Goal: Participate in discussion: Engage in conversation with other users on a specific topic

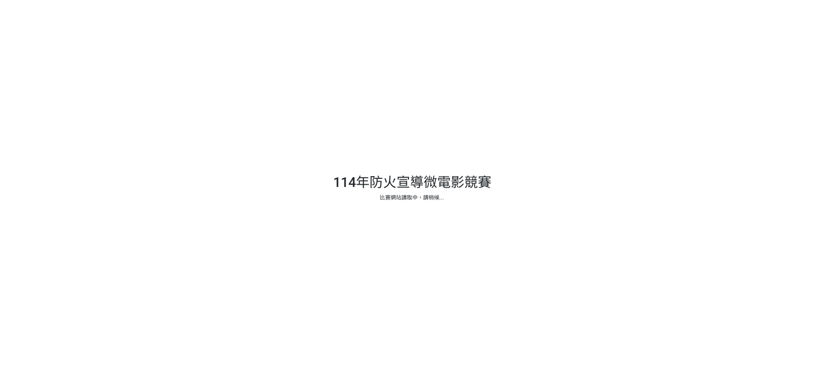
click at [393, 287] on div at bounding box center [412, 190] width 824 height 381
drag, startPoint x: 414, startPoint y: 252, endPoint x: 344, endPoint y: 241, distance: 70.3
click at [344, 241] on div at bounding box center [412, 190] width 824 height 381
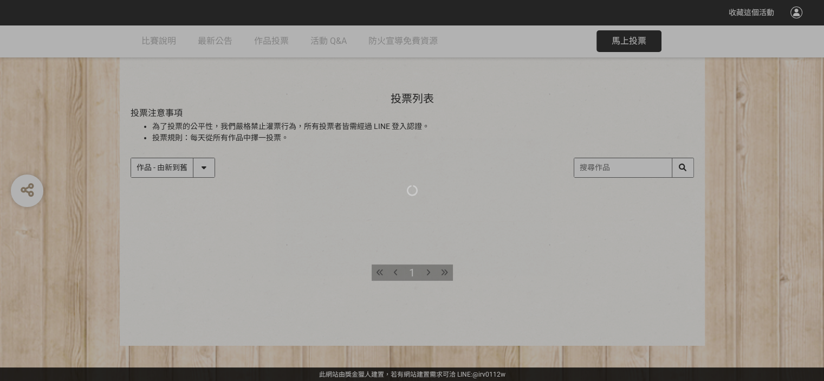
scroll to position [93, 0]
click at [428, 272] on div at bounding box center [412, 190] width 824 height 381
click at [393, 270] on div at bounding box center [412, 190] width 824 height 381
click at [805, 87] on div at bounding box center [412, 190] width 824 height 381
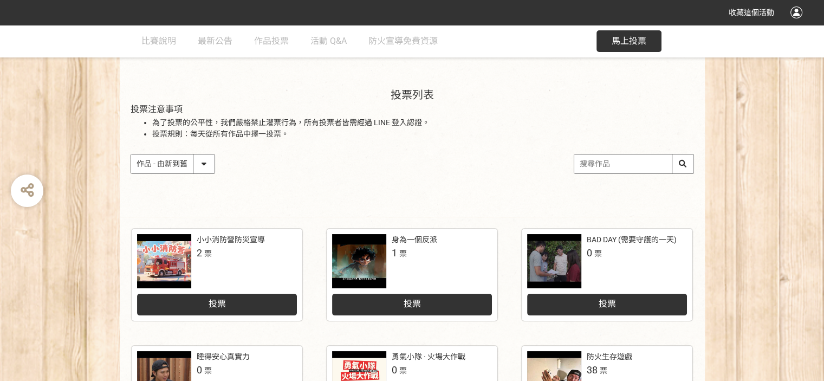
scroll to position [108, 0]
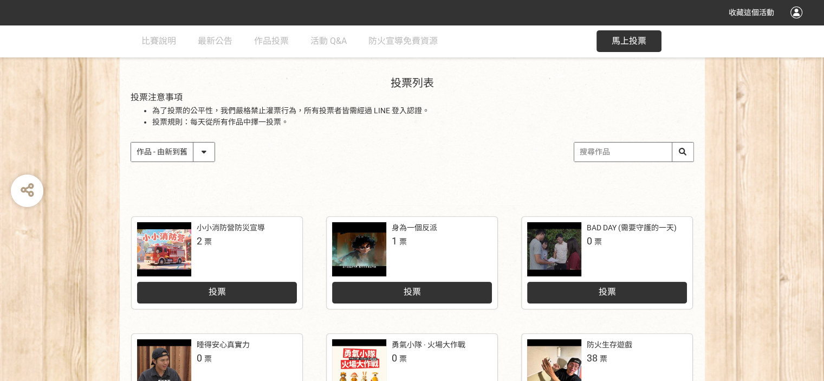
click at [596, 154] on input "search" at bounding box center [633, 151] width 119 height 19
type input "f"
click at [680, 152] on input "火線求生" at bounding box center [633, 151] width 119 height 19
type input "火線求生"
click at [476, 151] on div "收藏這個活動 此網站由獎金獵人建置，若有網站建置需求 可洽 LINE: @irv0112w 分享 比賽說明 最新公告 作品投票 活動 Q&A 防火宣導免費資源…" at bounding box center [412, 363] width 824 height 942
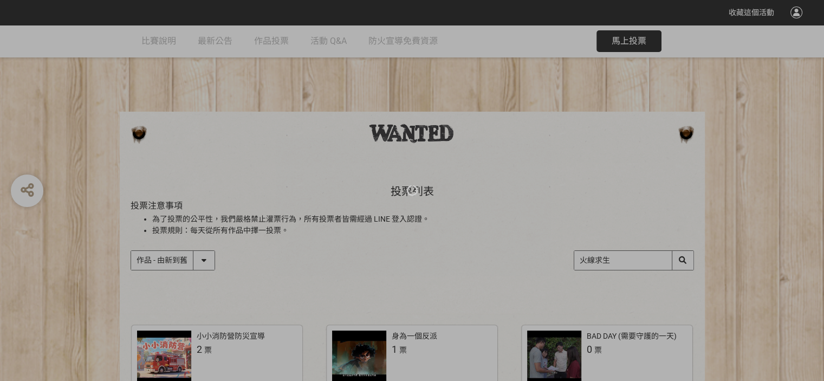
click at [680, 261] on div at bounding box center [412, 190] width 824 height 381
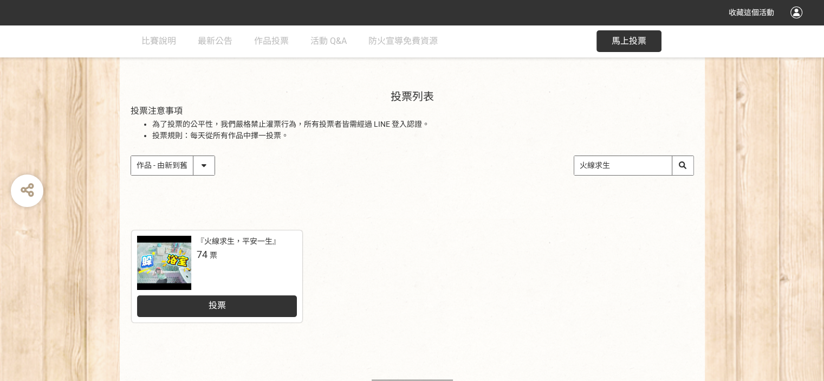
scroll to position [108, 0]
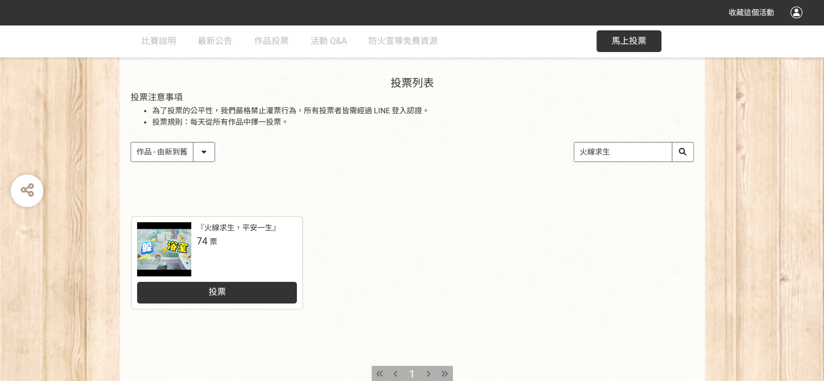
click at [239, 295] on div "投票" at bounding box center [217, 293] width 160 height 22
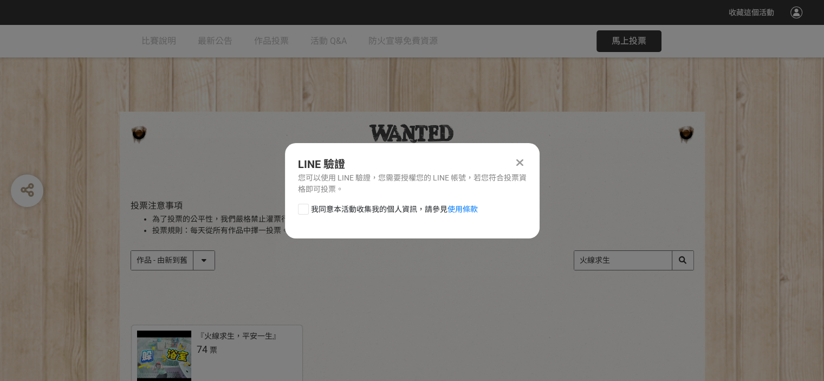
drag, startPoint x: 301, startPoint y: 205, endPoint x: 333, endPoint y: 214, distance: 33.6
click at [301, 205] on div at bounding box center [303, 209] width 11 height 11
checkbox input "true"
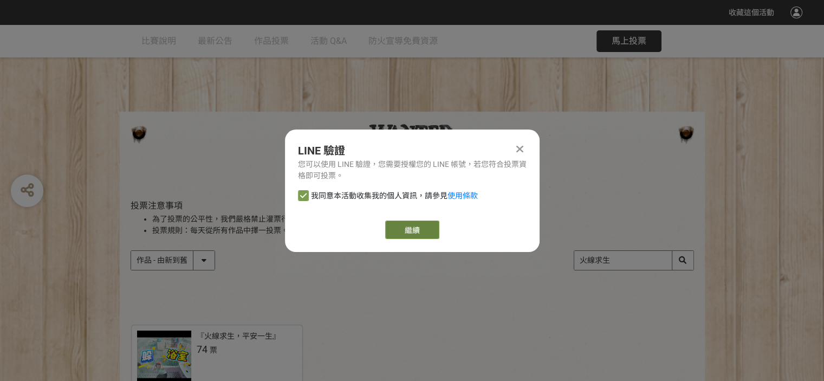
click at [414, 232] on link "繼續" at bounding box center [412, 229] width 54 height 18
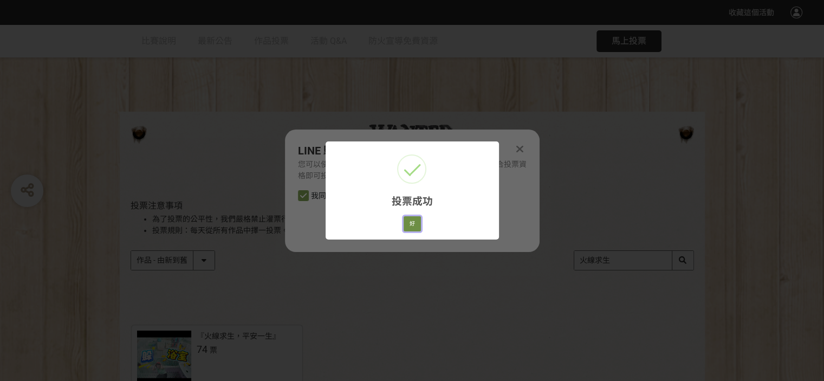
click at [411, 221] on button "好" at bounding box center [412, 223] width 17 height 15
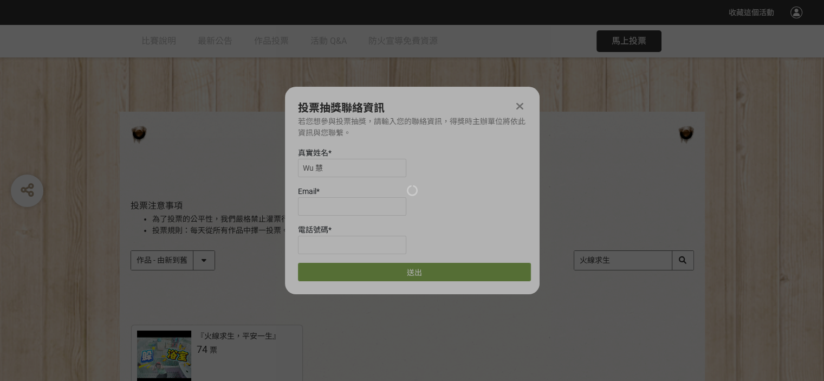
click at [521, 105] on div at bounding box center [412, 190] width 824 height 381
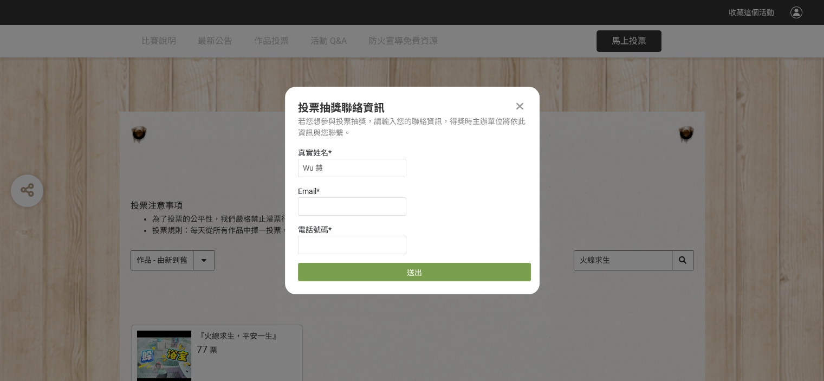
click at [516, 106] on icon at bounding box center [519, 106] width 7 height 11
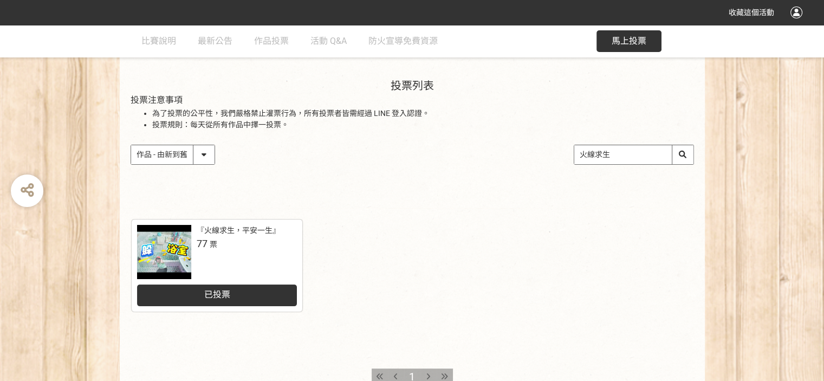
scroll to position [108, 0]
